Goal: Task Accomplishment & Management: Use online tool/utility

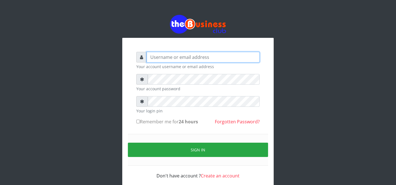
click at [180, 59] on input "text" at bounding box center [203, 57] width 113 height 11
drag, startPoint x: 180, startPoint y: 59, endPoint x: 183, endPoint y: 56, distance: 4.4
click at [180, 59] on input "text" at bounding box center [203, 57] width 113 height 11
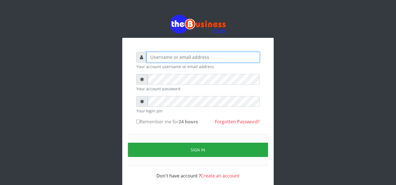
click at [178, 56] on input "text" at bounding box center [203, 57] width 113 height 11
click at [183, 56] on input "text" at bounding box center [203, 57] width 113 height 11
click at [195, 59] on input "text" at bounding box center [203, 57] width 113 height 11
type input "F"
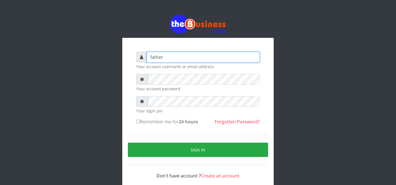
type input "father"
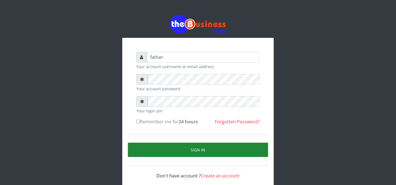
click at [185, 152] on button "Sign in" at bounding box center [198, 150] width 140 height 14
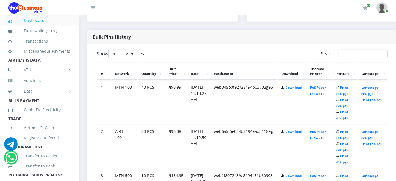
scroll to position [287, 0]
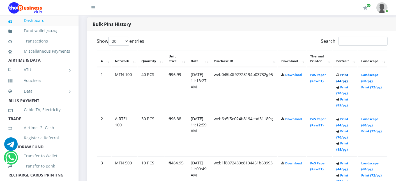
click at [349, 75] on link "Print (44/pg)" at bounding box center [343, 77] width 12 height 10
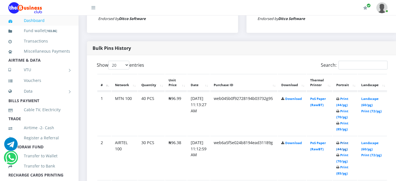
click at [349, 142] on link "Print (44/pg)" at bounding box center [343, 145] width 12 height 10
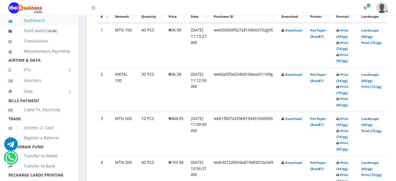
scroll to position [349, 0]
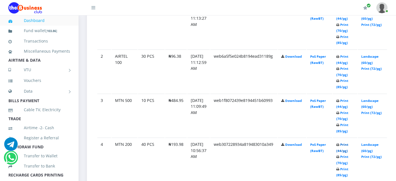
click at [349, 144] on link "Print (44/pg)" at bounding box center [343, 147] width 12 height 10
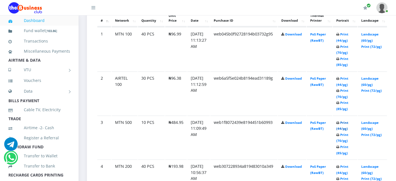
click at [348, 121] on link "Print (44/pg)" at bounding box center [343, 125] width 12 height 10
